Goal: Information Seeking & Learning: Learn about a topic

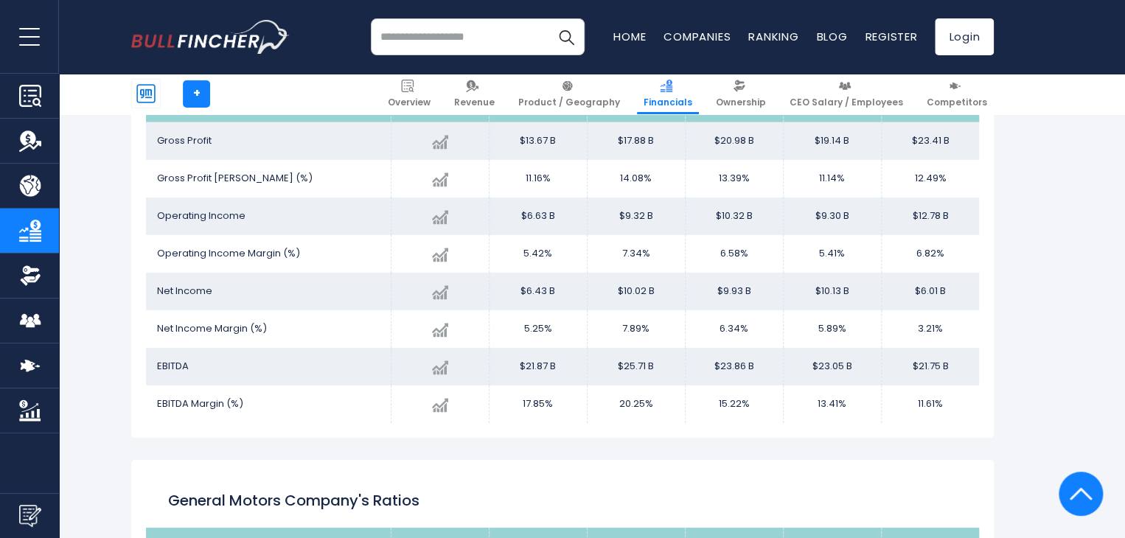
scroll to position [2149, 0]
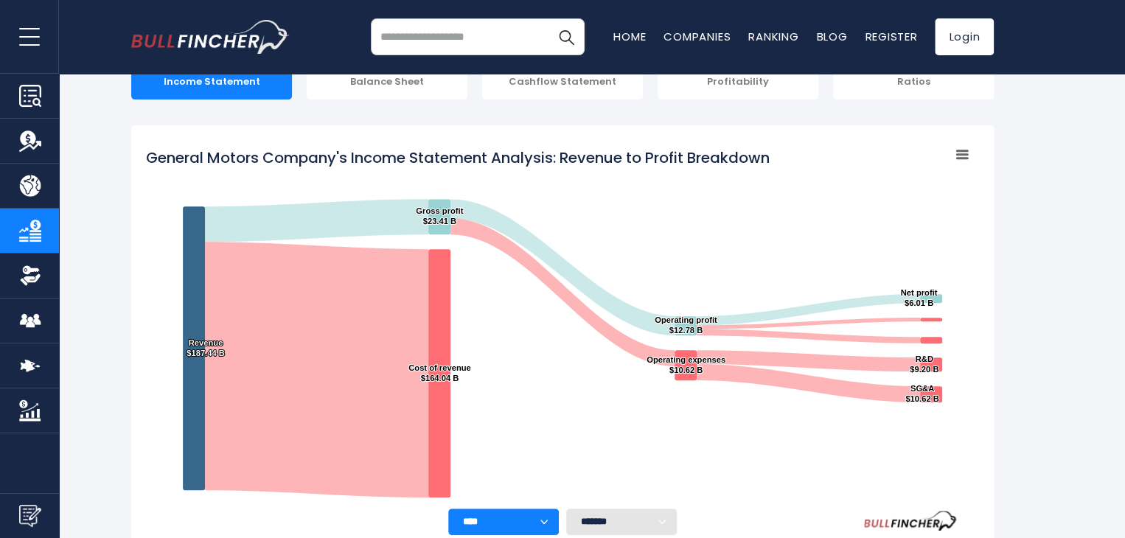
scroll to position [160, 0]
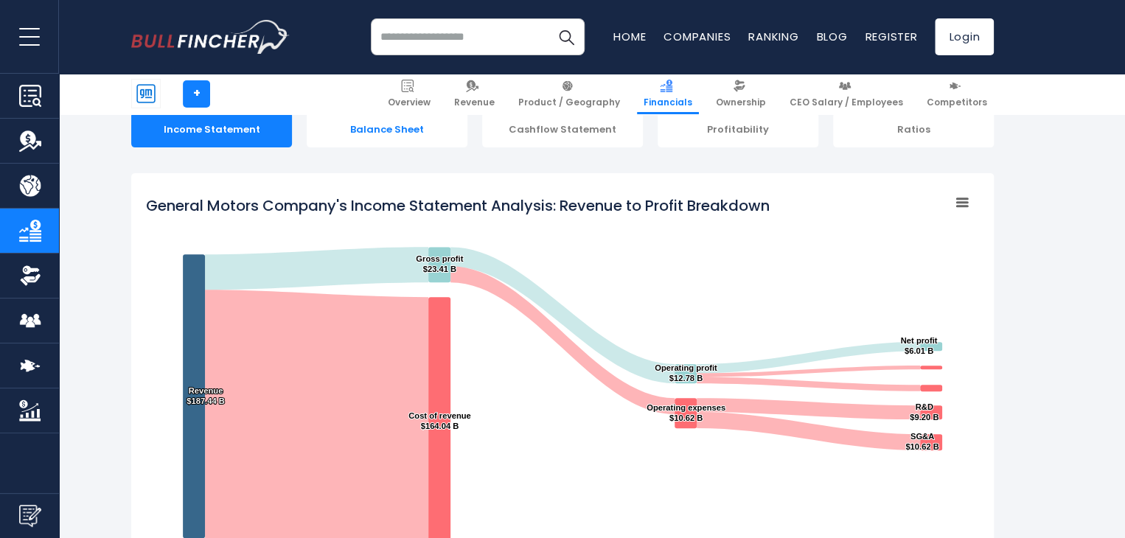
click at [419, 139] on div "Balance Sheet" at bounding box center [387, 129] width 161 height 35
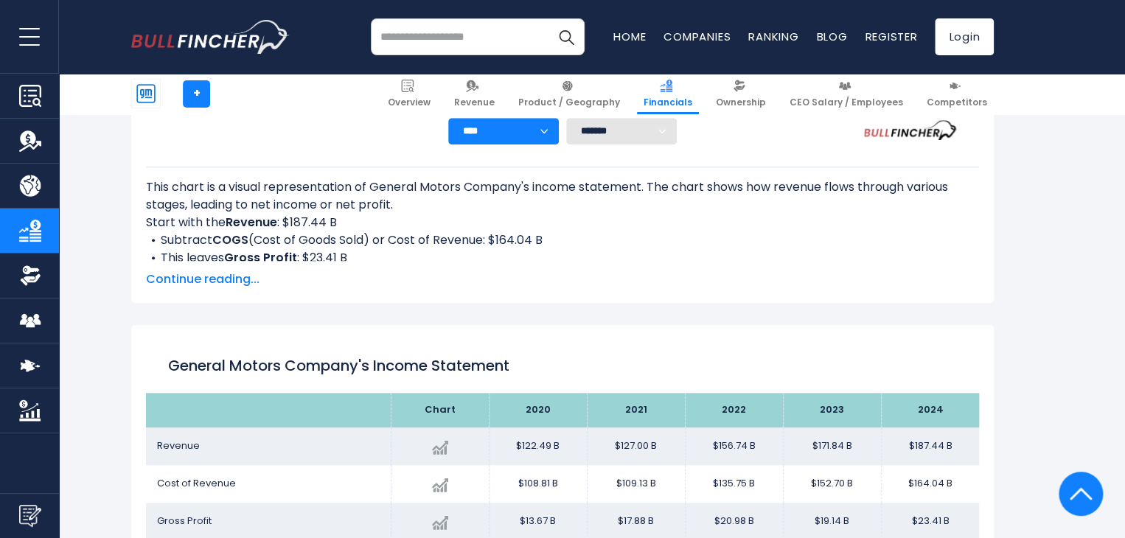
scroll to position [1238, 0]
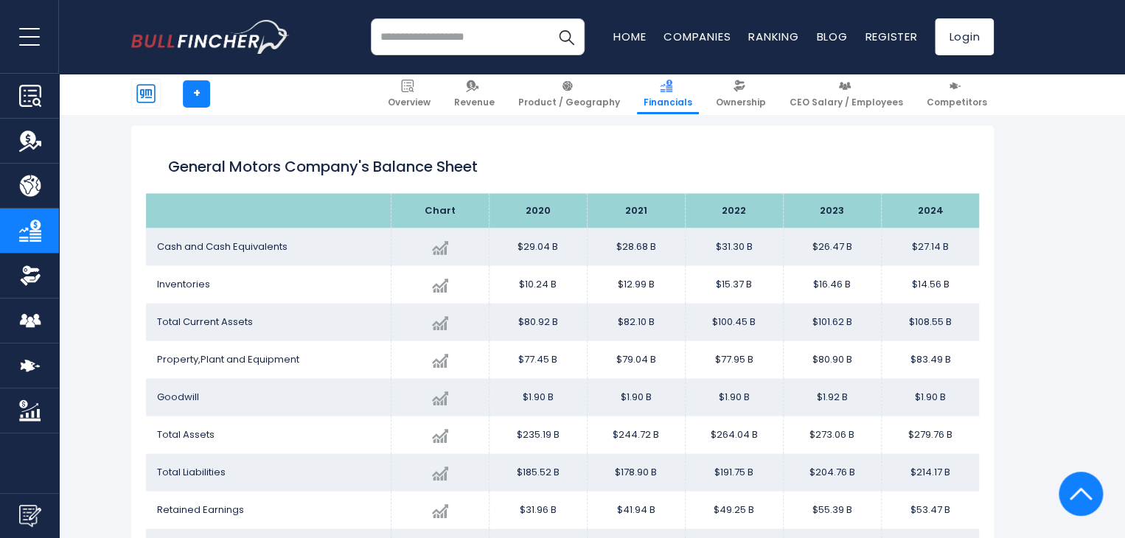
scroll to position [160, 0]
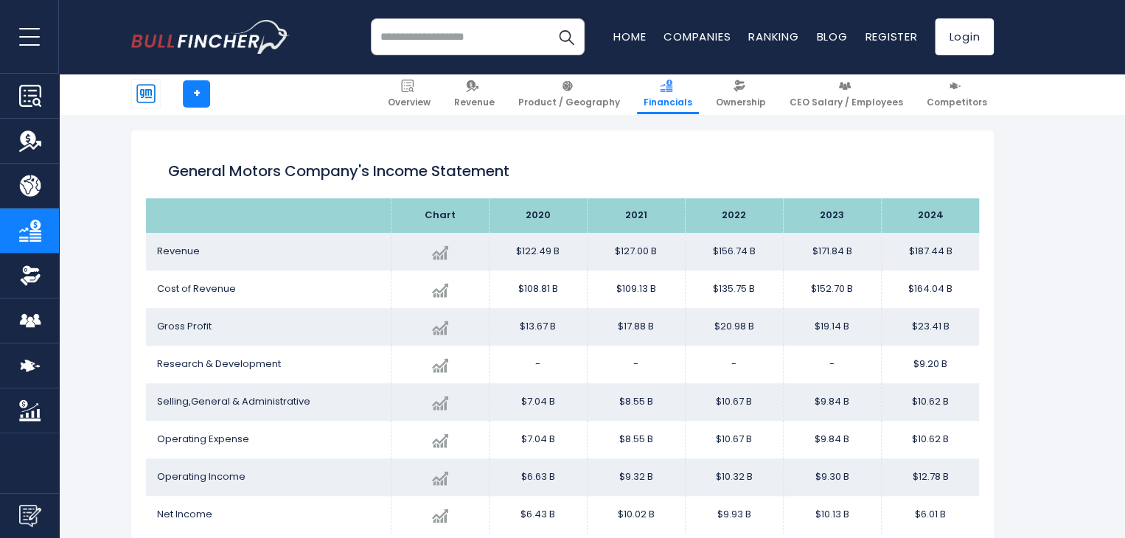
scroll to position [208, 0]
